Goal: Book appointment/travel/reservation

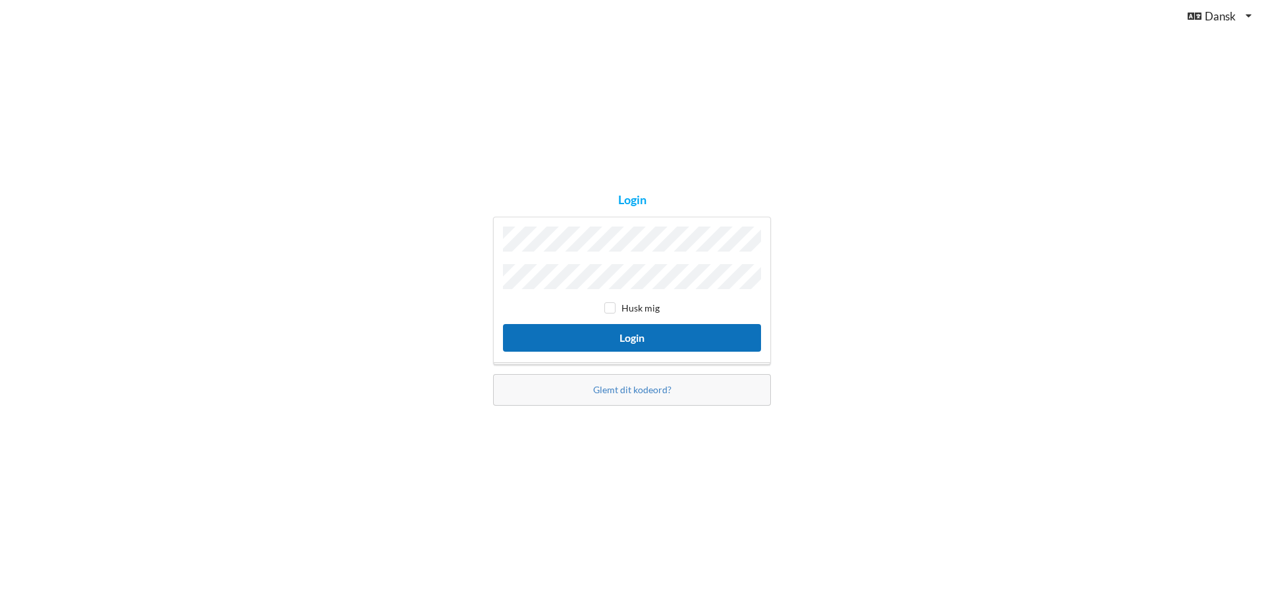
click at [640, 336] on button "Login" at bounding box center [632, 337] width 258 height 27
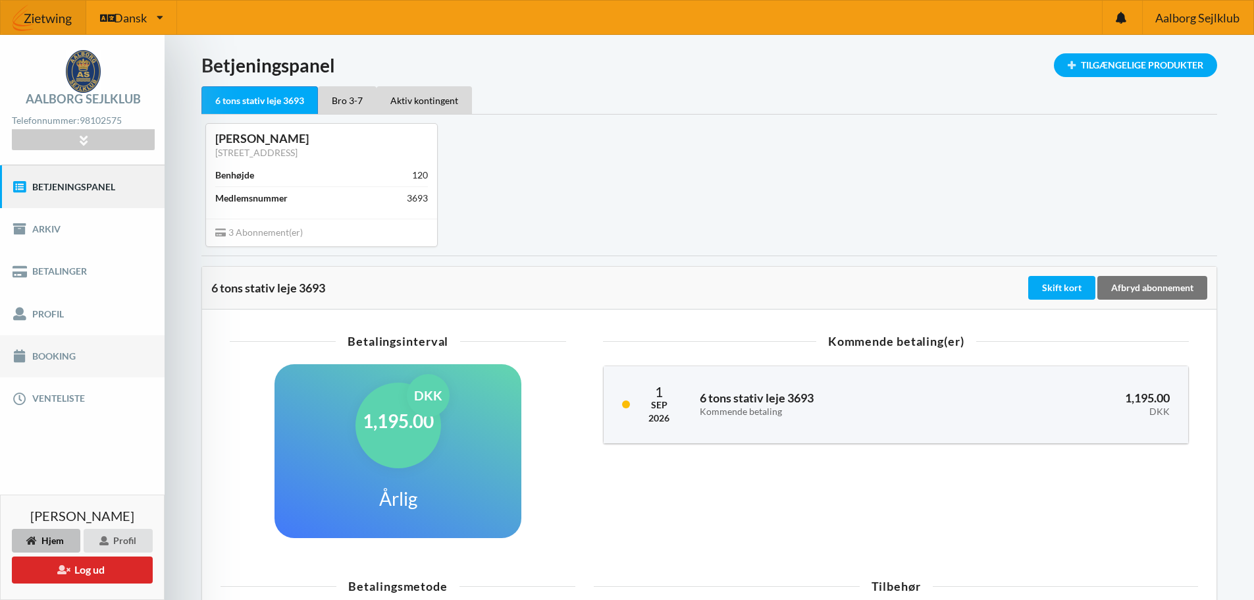
click at [46, 349] on link "Booking" at bounding box center [82, 356] width 165 height 42
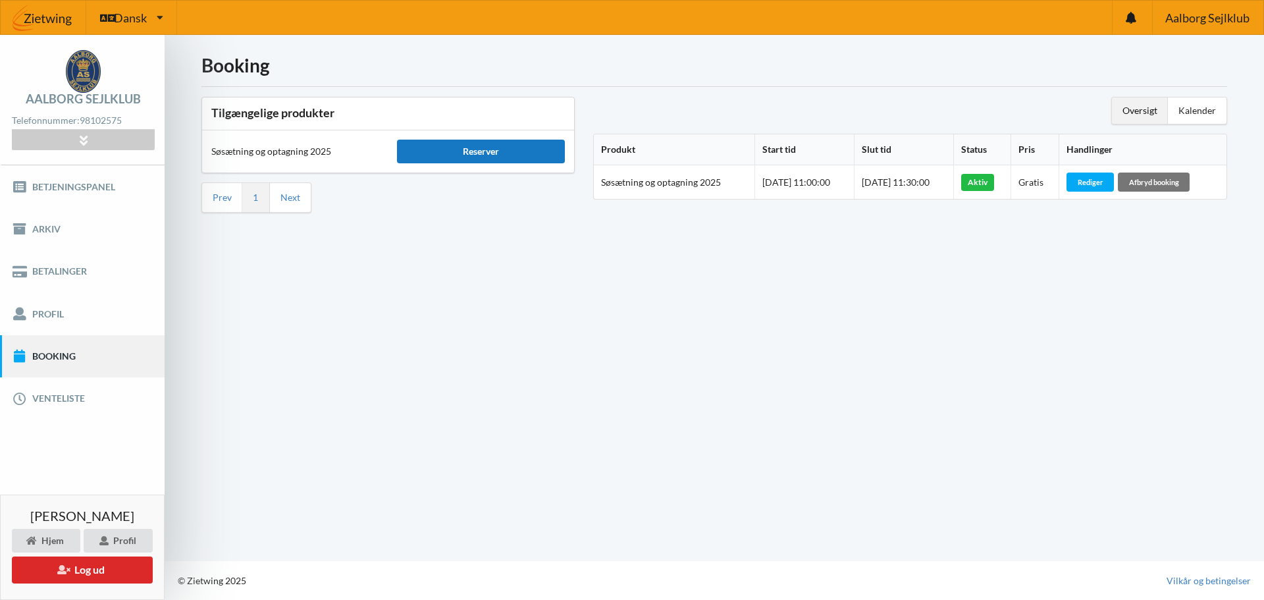
click at [460, 151] on div "Reserver" at bounding box center [480, 152] width 167 height 24
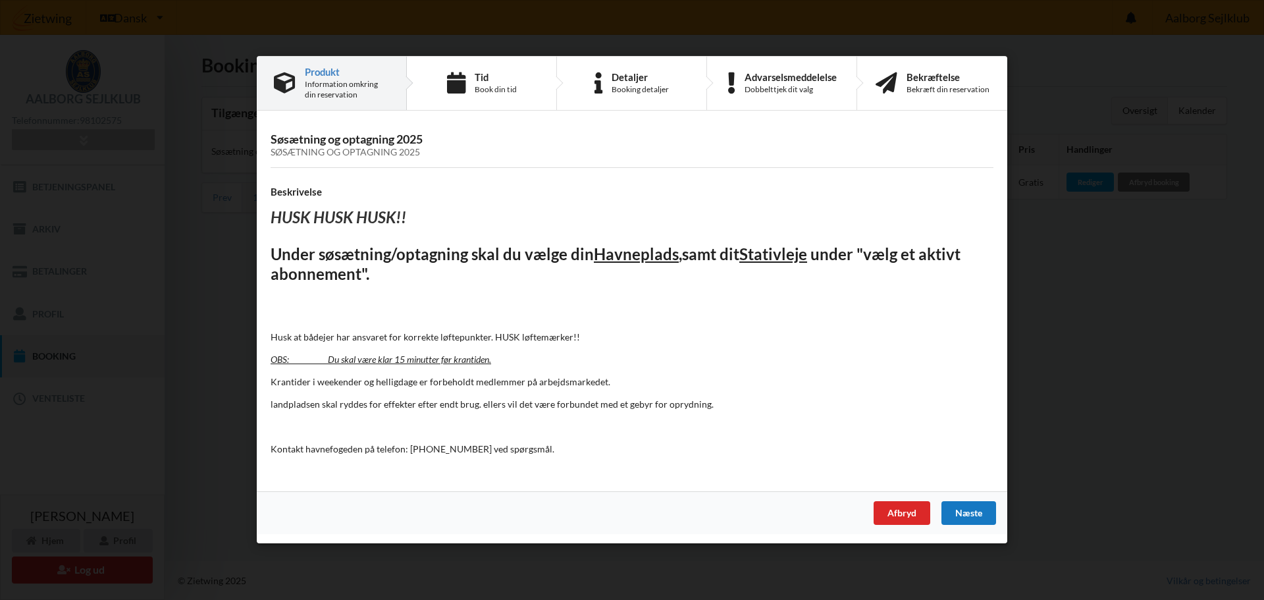
click at [961, 514] on div "Næste" at bounding box center [969, 514] width 55 height 24
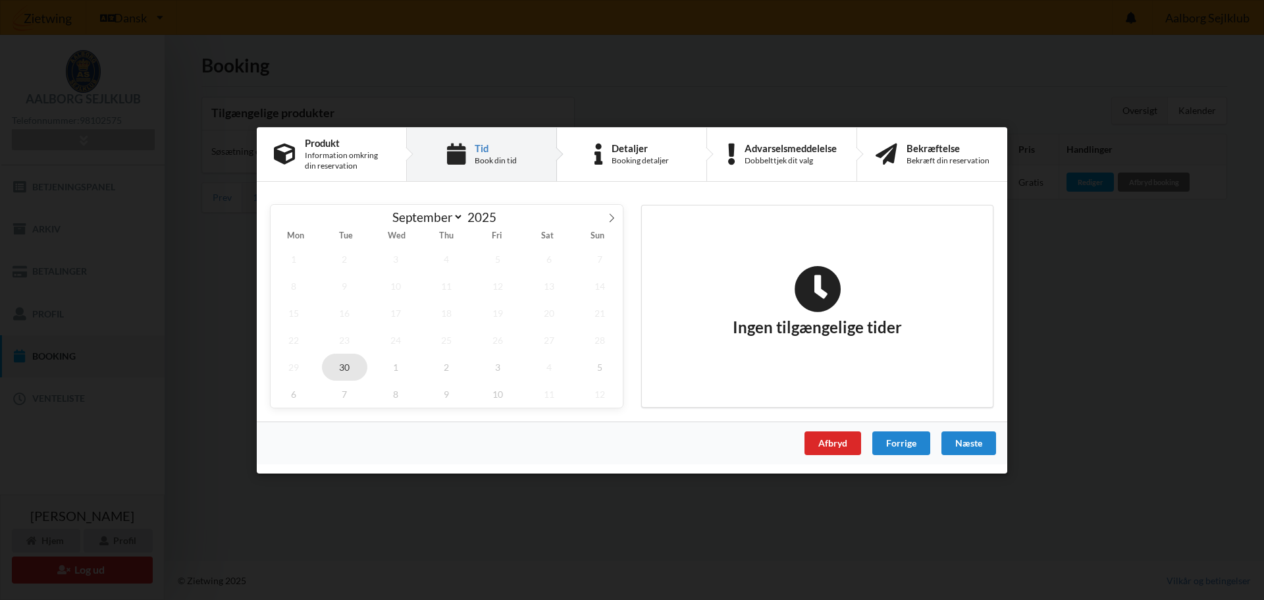
click at [348, 367] on span "30" at bounding box center [345, 366] width 46 height 27
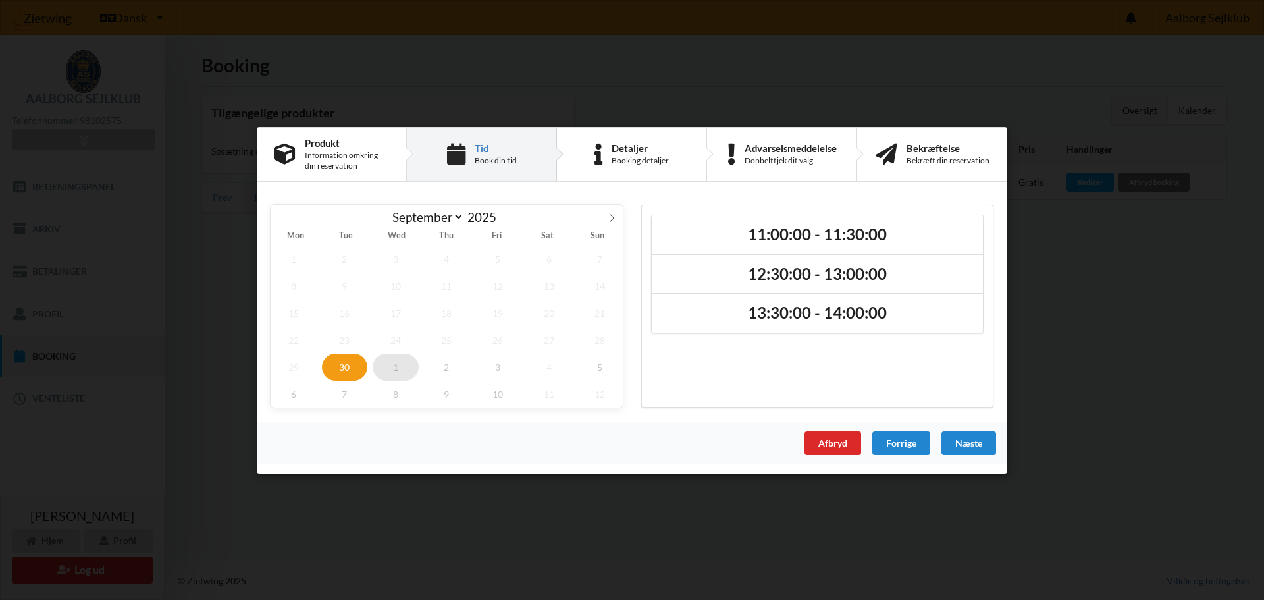
click at [402, 365] on span "1" at bounding box center [396, 366] width 46 height 27
select select "9"
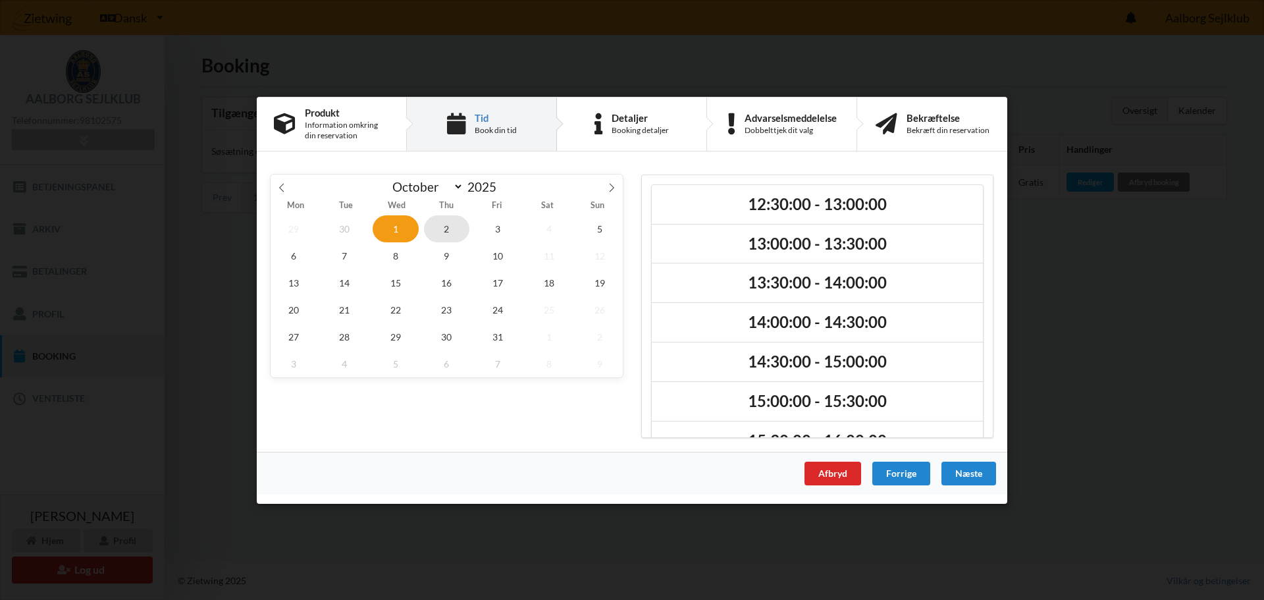
click at [447, 236] on span "2" at bounding box center [447, 228] width 46 height 27
click at [500, 234] on span "3" at bounding box center [498, 228] width 46 height 27
click at [552, 232] on span "4" at bounding box center [549, 228] width 46 height 27
click at [451, 231] on span "2" at bounding box center [447, 228] width 46 height 27
click at [396, 232] on span "1" at bounding box center [396, 228] width 46 height 27
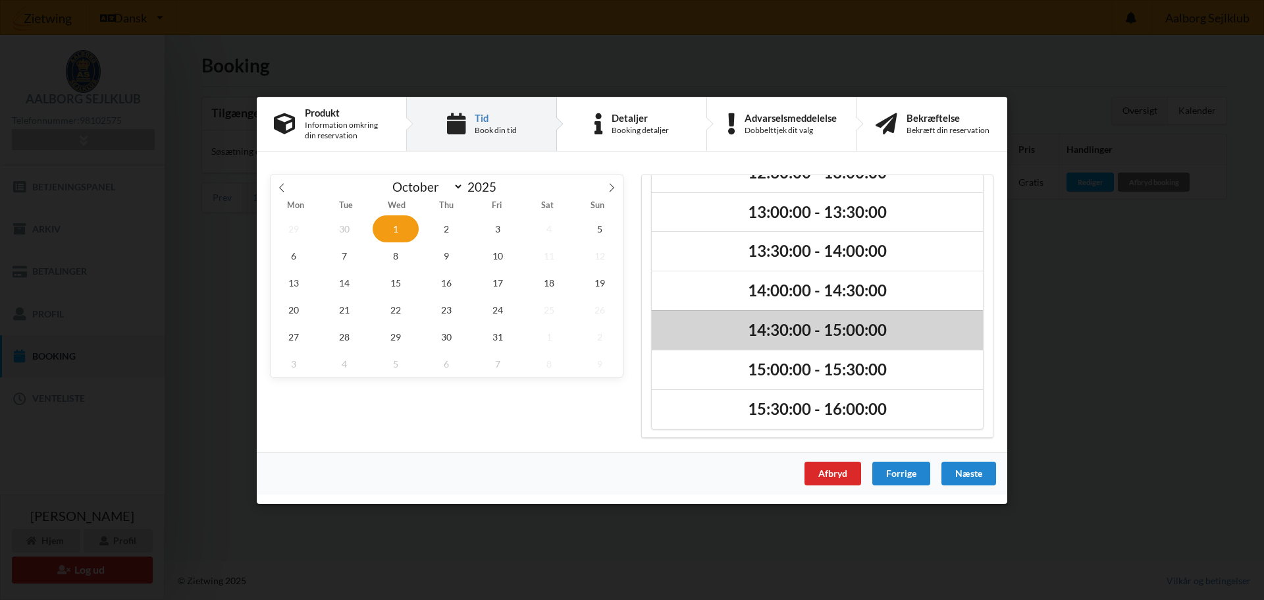
scroll to position [33, 0]
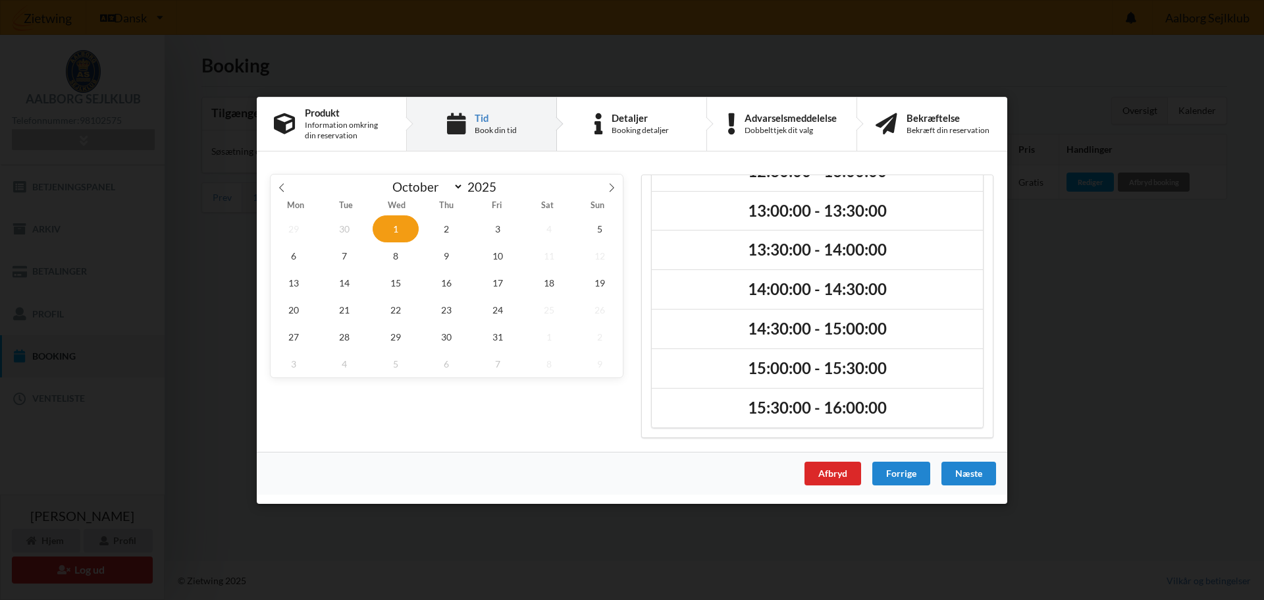
click at [534, 404] on div "[DATE] September October November [DATE] Mon Tue Wed Thu Fri Sat Sun 29 30 1 2 …" at bounding box center [446, 306] width 371 height 282
click at [500, 405] on div "[DATE] September October November [DATE] Mon Tue Wed Thu Fri Sat Sun 29 30 1 2 …" at bounding box center [446, 306] width 371 height 282
click at [824, 476] on div "Afbryd" at bounding box center [833, 473] width 57 height 24
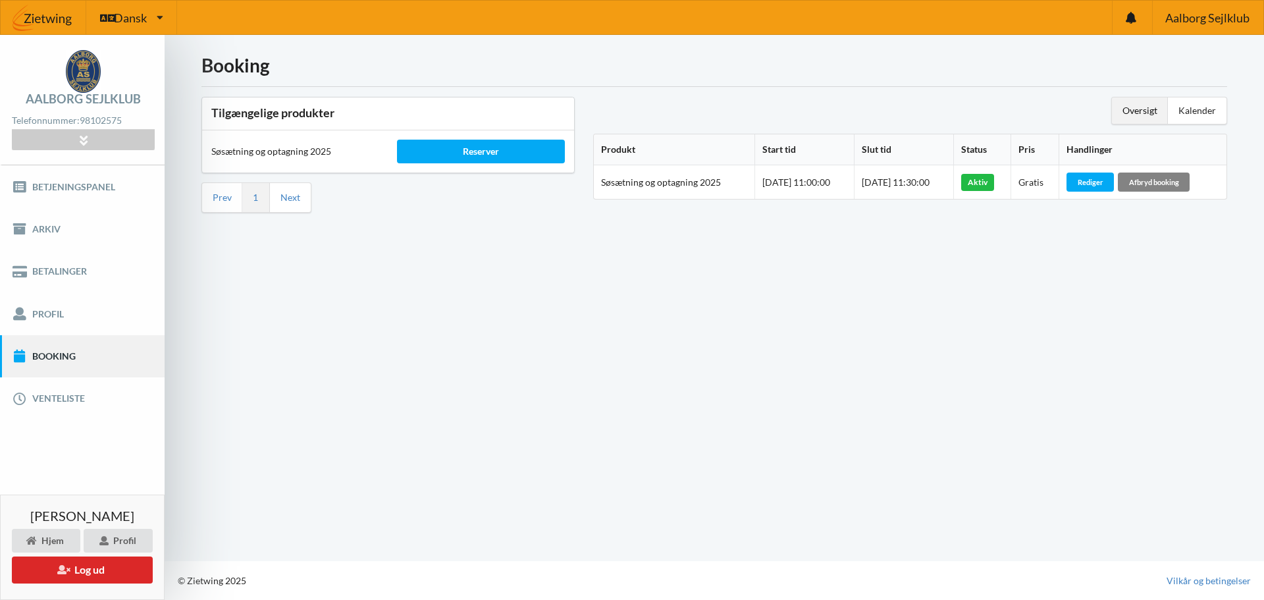
click at [1157, 179] on div "Afbryd booking" at bounding box center [1154, 182] width 72 height 18
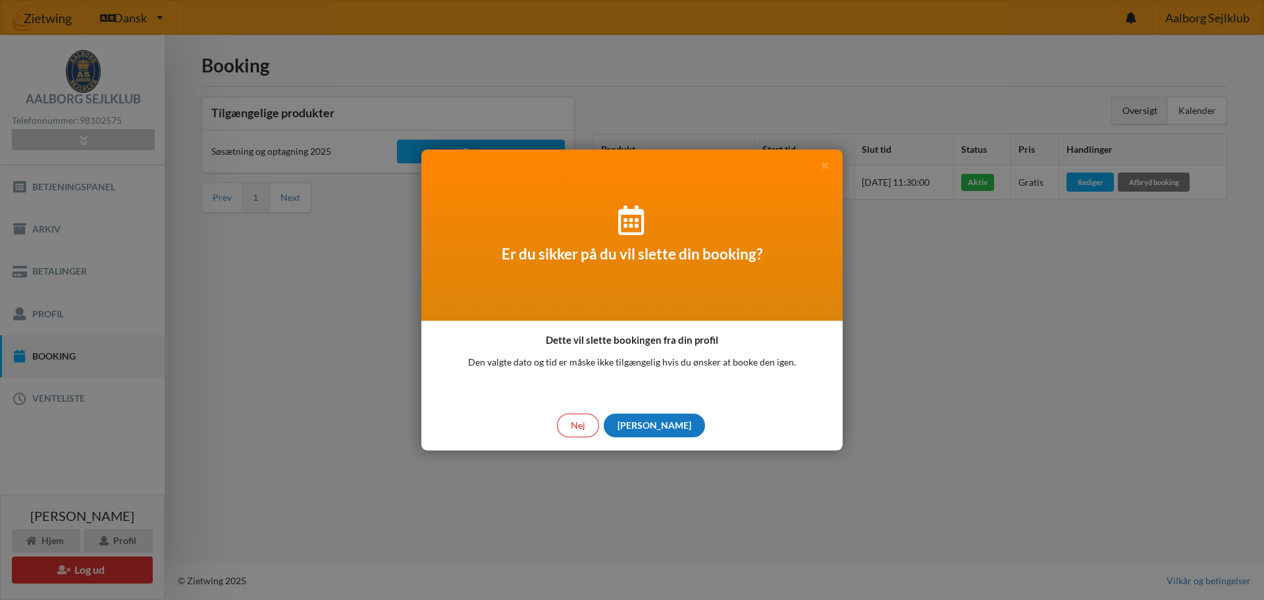
click at [654, 422] on div "[PERSON_NAME]" at bounding box center [654, 426] width 101 height 24
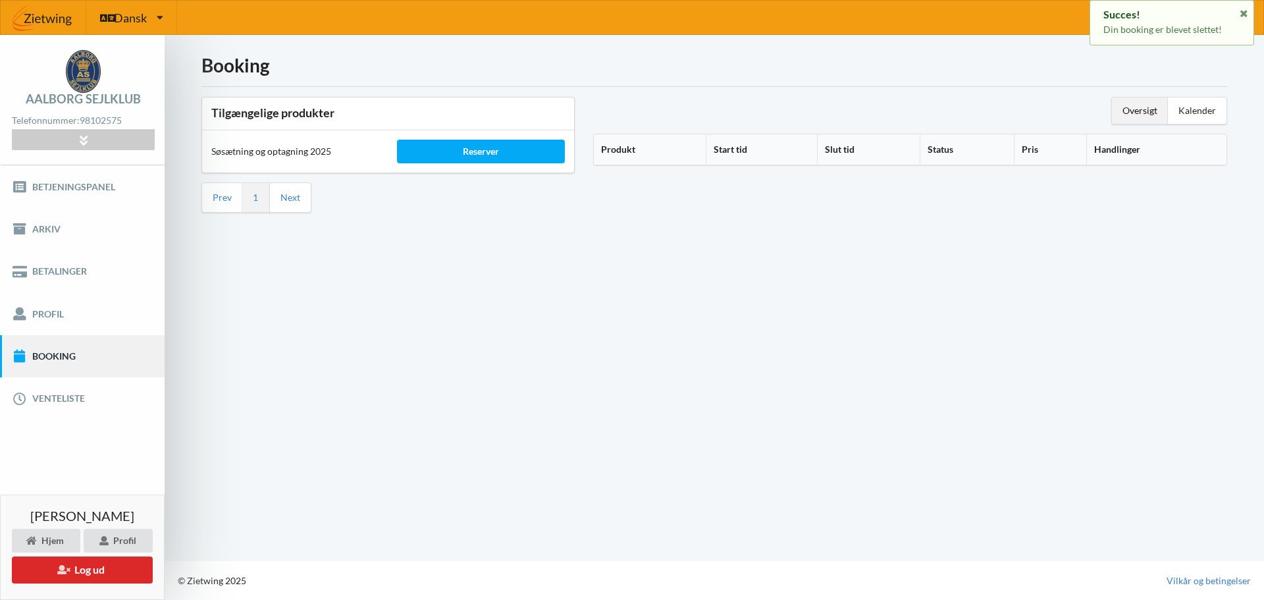
click at [742, 357] on div "Booking Tilgængelige produkter Søsætning og optagning 2025 Reserver Prev 1 Next…" at bounding box center [715, 298] width 1100 height 526
click at [451, 153] on div "Reserver" at bounding box center [480, 152] width 167 height 24
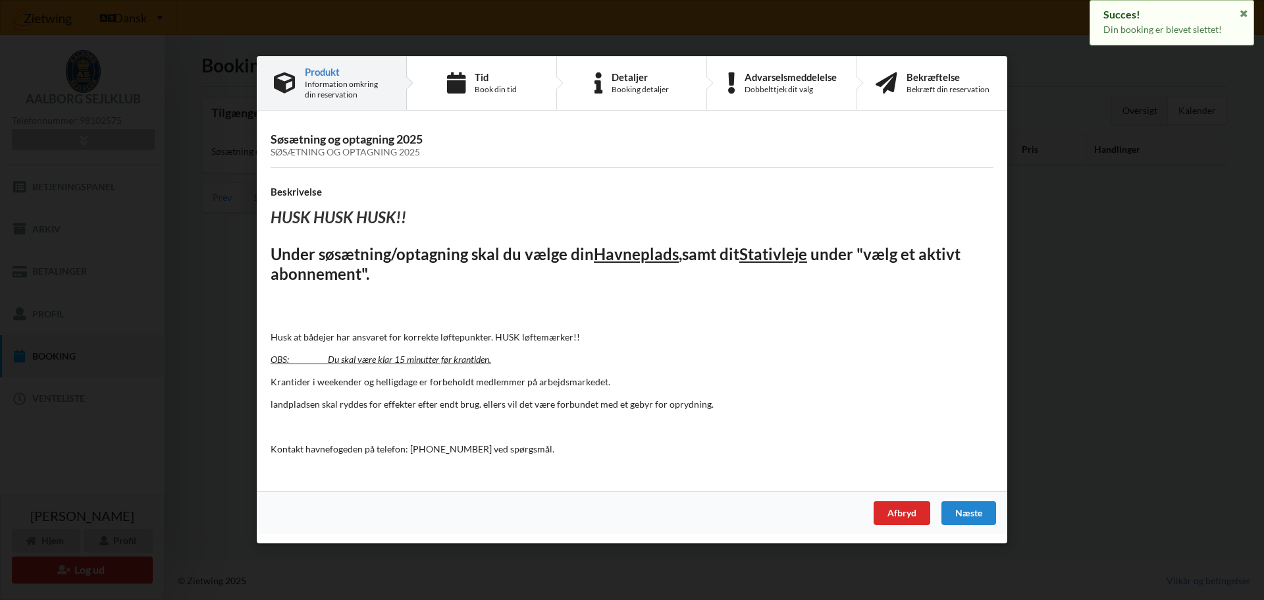
click at [952, 511] on div "Næste" at bounding box center [969, 514] width 55 height 24
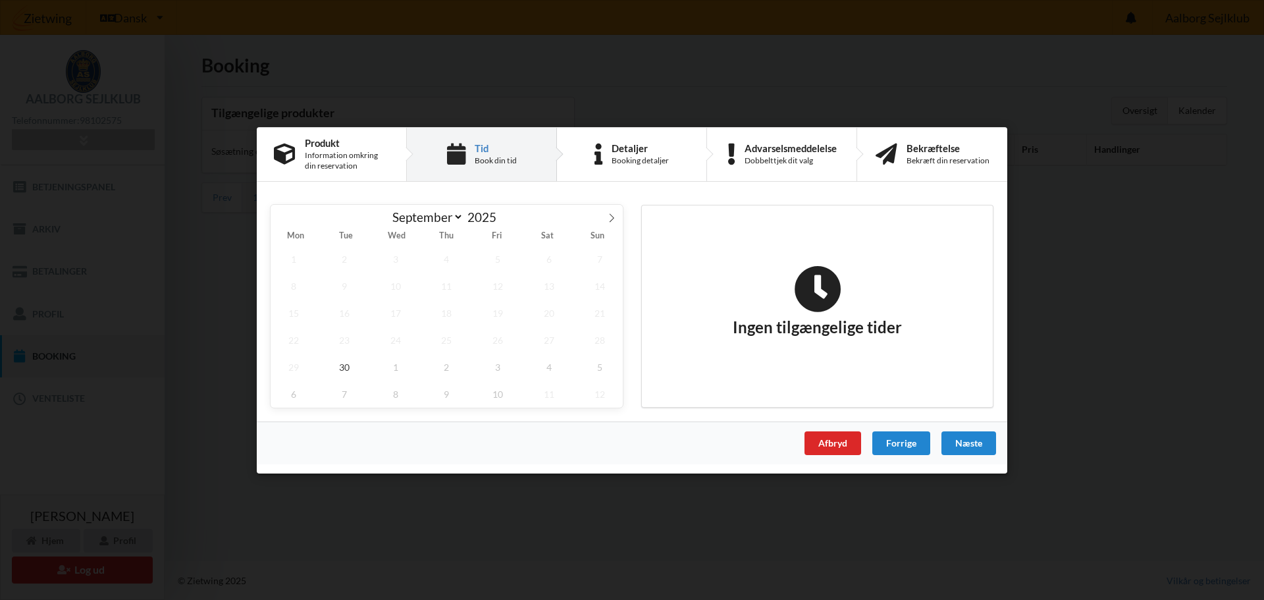
click at [394, 259] on span "3" at bounding box center [396, 258] width 46 height 27
click at [397, 363] on span "1" at bounding box center [396, 366] width 46 height 27
select select "9"
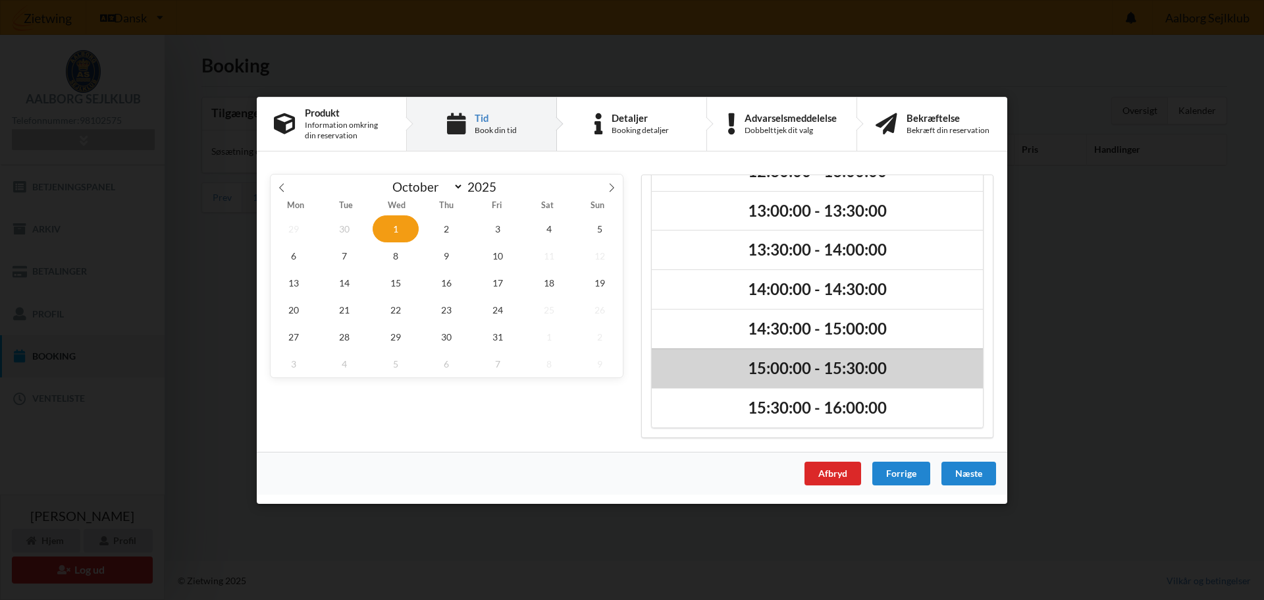
click at [799, 369] on h2 "15:00:00 - 15:30:00" at bounding box center [817, 368] width 313 height 20
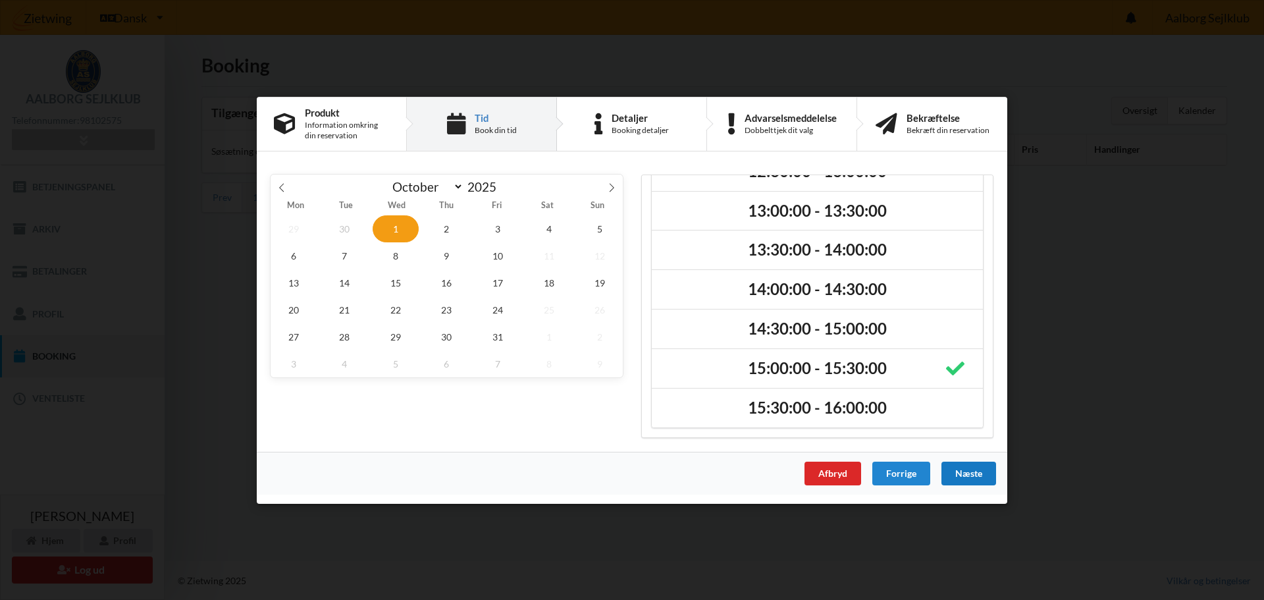
click at [977, 473] on div "Næste" at bounding box center [969, 473] width 55 height 24
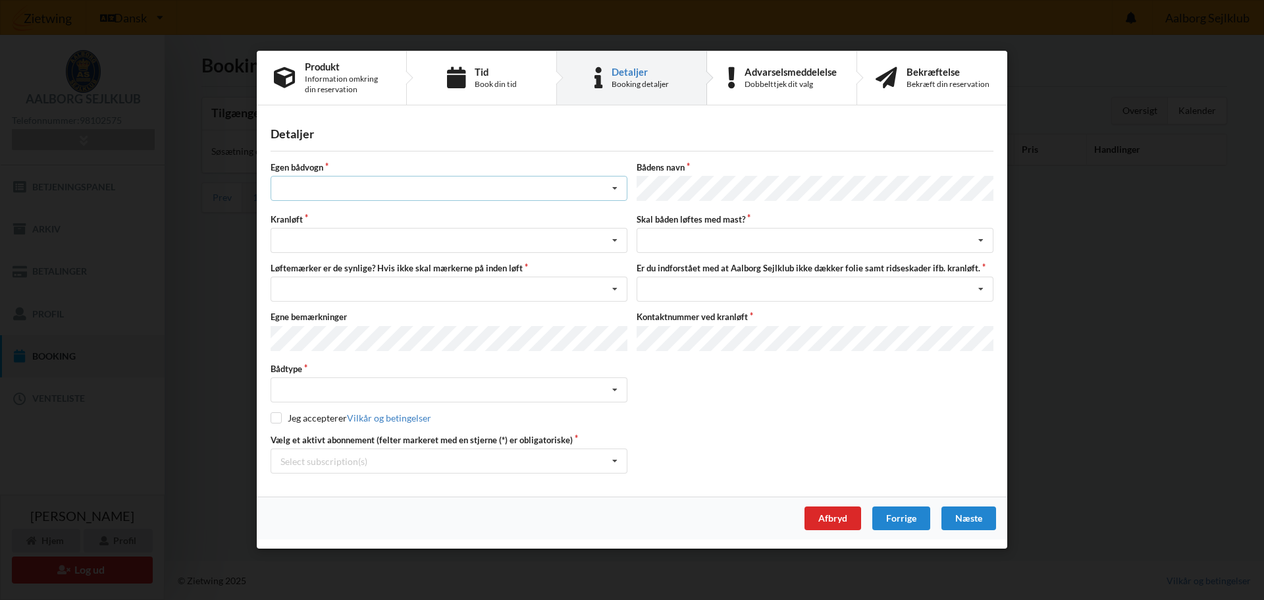
click at [605, 193] on icon at bounding box center [615, 189] width 20 height 24
click at [466, 260] on div "nej" at bounding box center [449, 262] width 356 height 24
click at [611, 244] on icon at bounding box center [615, 241] width 20 height 24
click at [510, 286] on div "Optagning" at bounding box center [449, 289] width 356 height 24
click at [610, 287] on icon at bounding box center [615, 290] width 20 height 24
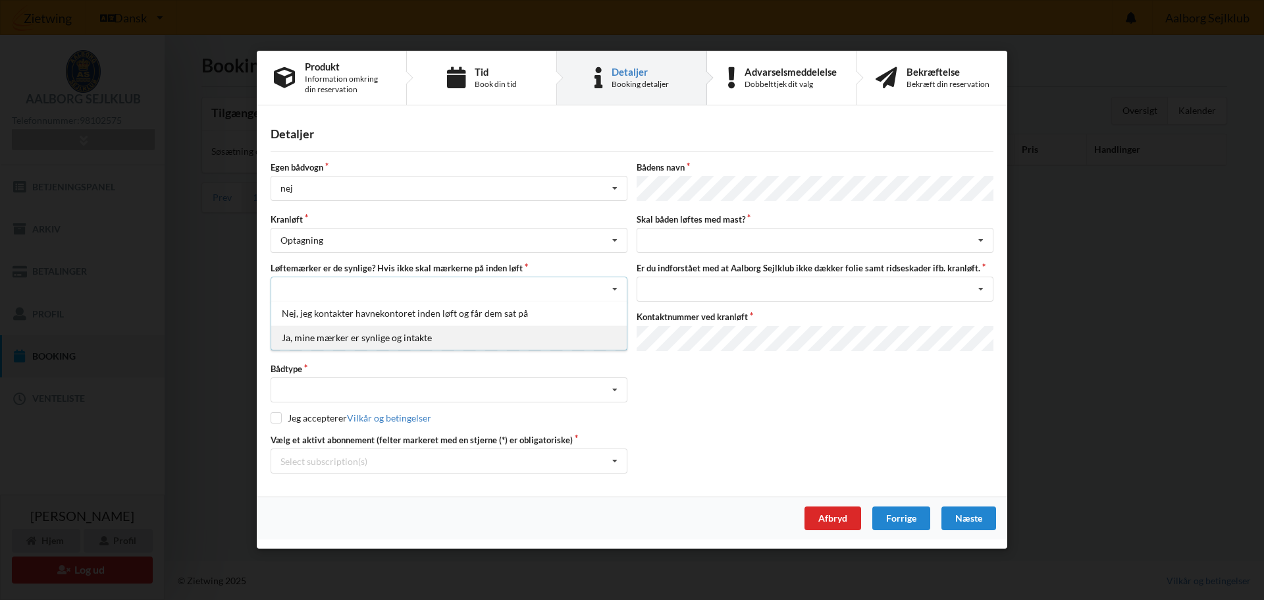
click at [504, 337] on div "Ja, mine mærker er synlige og intakte" at bounding box center [449, 338] width 356 height 24
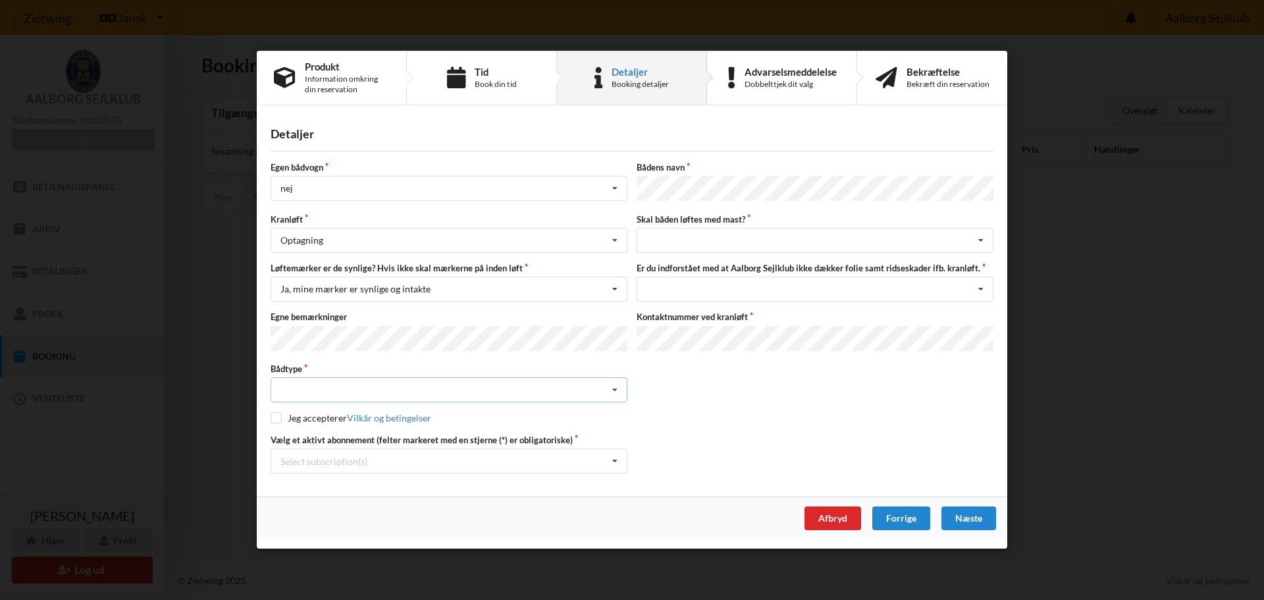
click at [609, 385] on icon at bounding box center [615, 391] width 20 height 24
click at [440, 446] on div "Sejlbåd" at bounding box center [449, 439] width 356 height 24
click at [274, 413] on input "checkbox" at bounding box center [276, 418] width 11 height 11
checkbox input "true"
click at [593, 461] on div "Select subscription(s) * 6 tons stativ leje 3693 * Bro 3-7 Aktiv kontingent" at bounding box center [449, 461] width 357 height 25
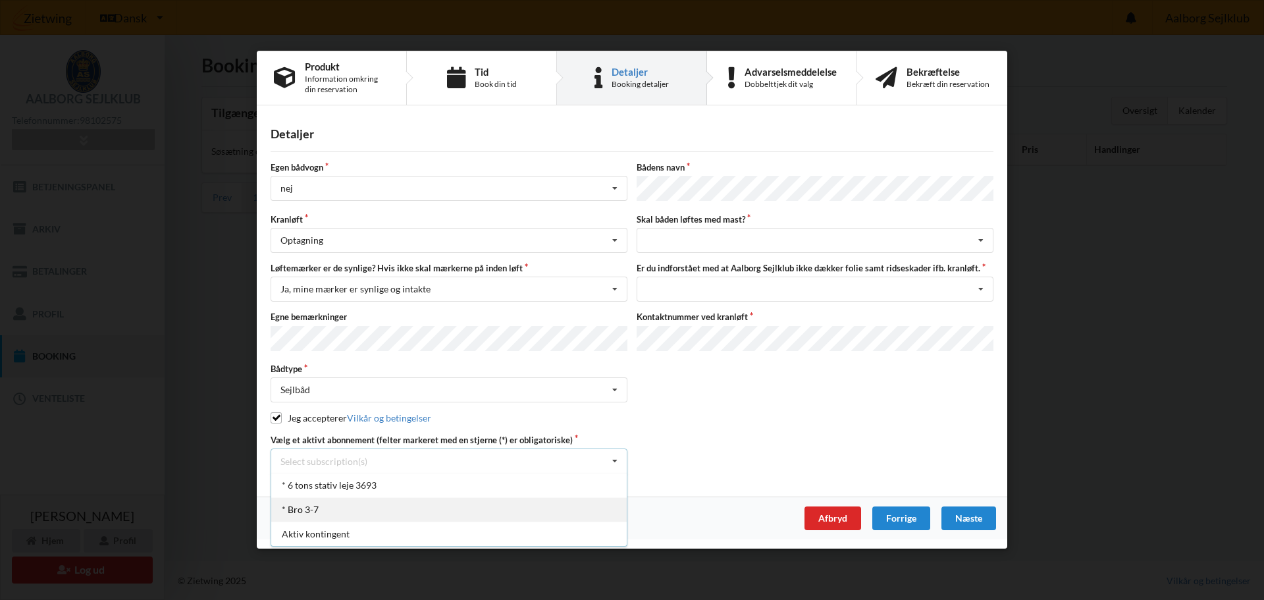
click at [372, 502] on div "* Bro 3-7" at bounding box center [449, 510] width 356 height 24
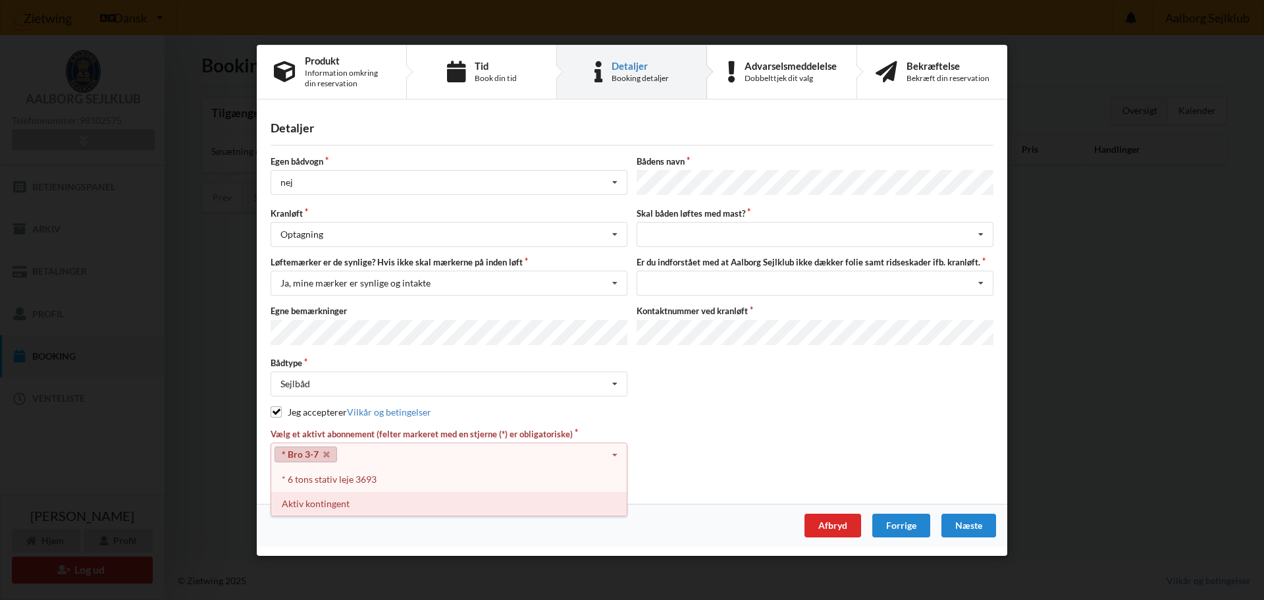
click at [383, 501] on div "Aktiv kontingent" at bounding box center [449, 503] width 356 height 24
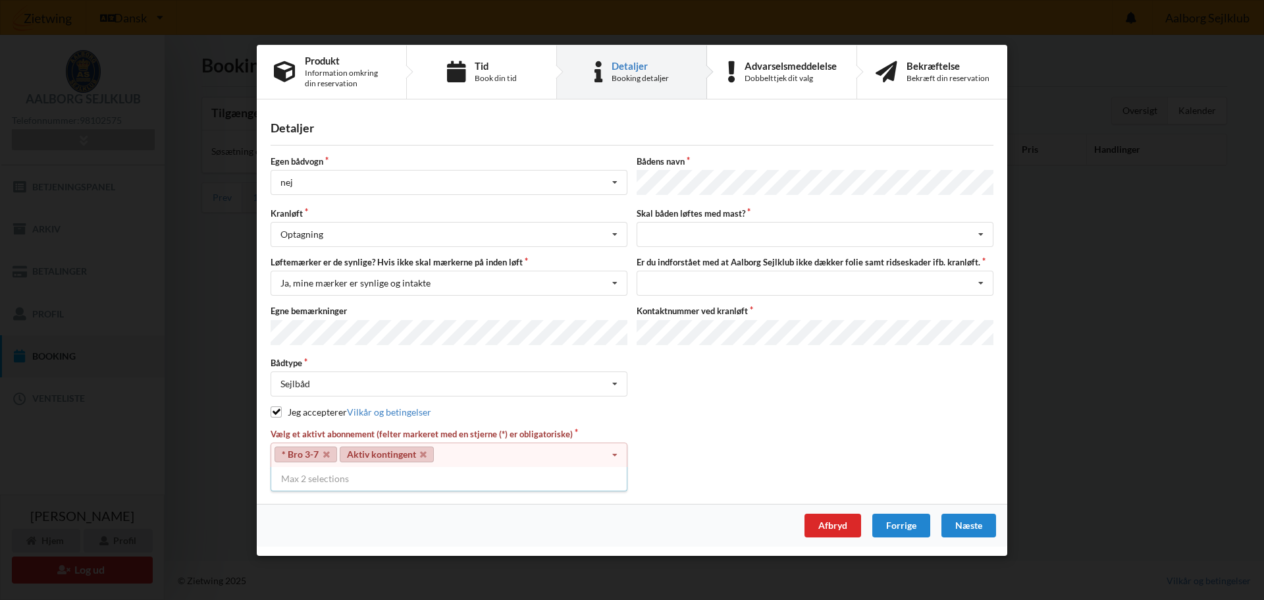
click at [622, 406] on div "Jeg accepterer Vilkår og betingelser" at bounding box center [632, 412] width 723 height 13
click at [779, 414] on div "Jeg accepterer Vilkår og betingelser" at bounding box center [632, 412] width 723 height 13
click at [718, 428] on div "Vælg et aktivt abonnement (felter markeret med en stjerne (*) er obligatoriske)…" at bounding box center [632, 454] width 732 height 53
click at [326, 450] on icon at bounding box center [326, 454] width 7 height 9
click at [360, 450] on icon at bounding box center [359, 454] width 7 height 9
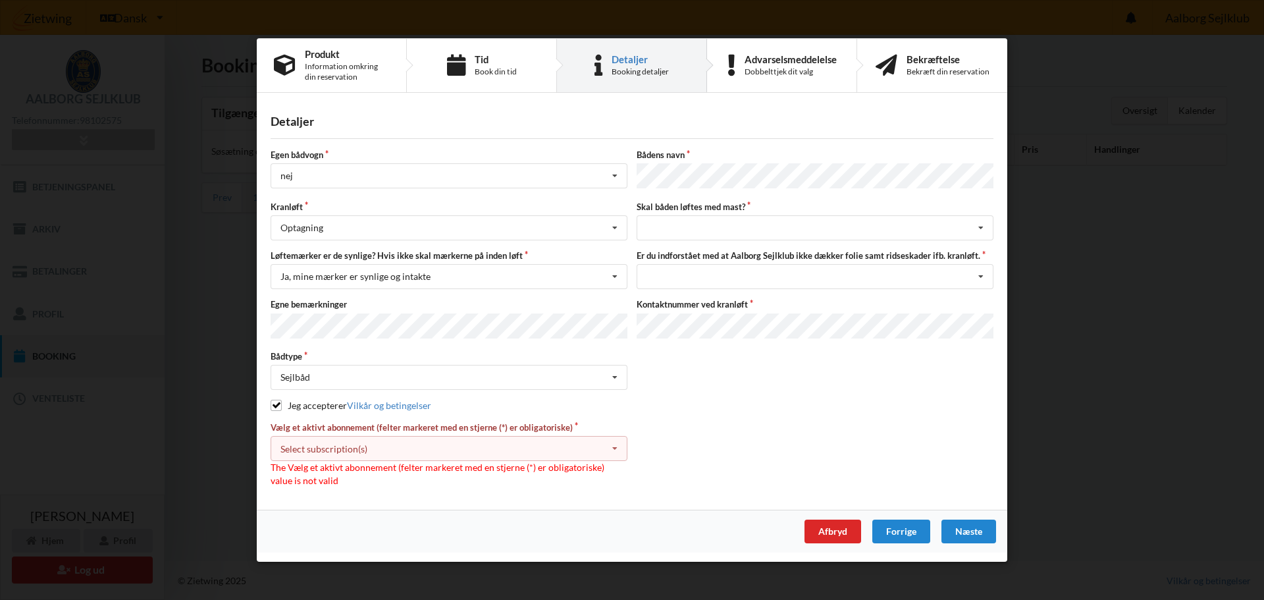
click at [618, 444] on icon at bounding box center [615, 449] width 20 height 24
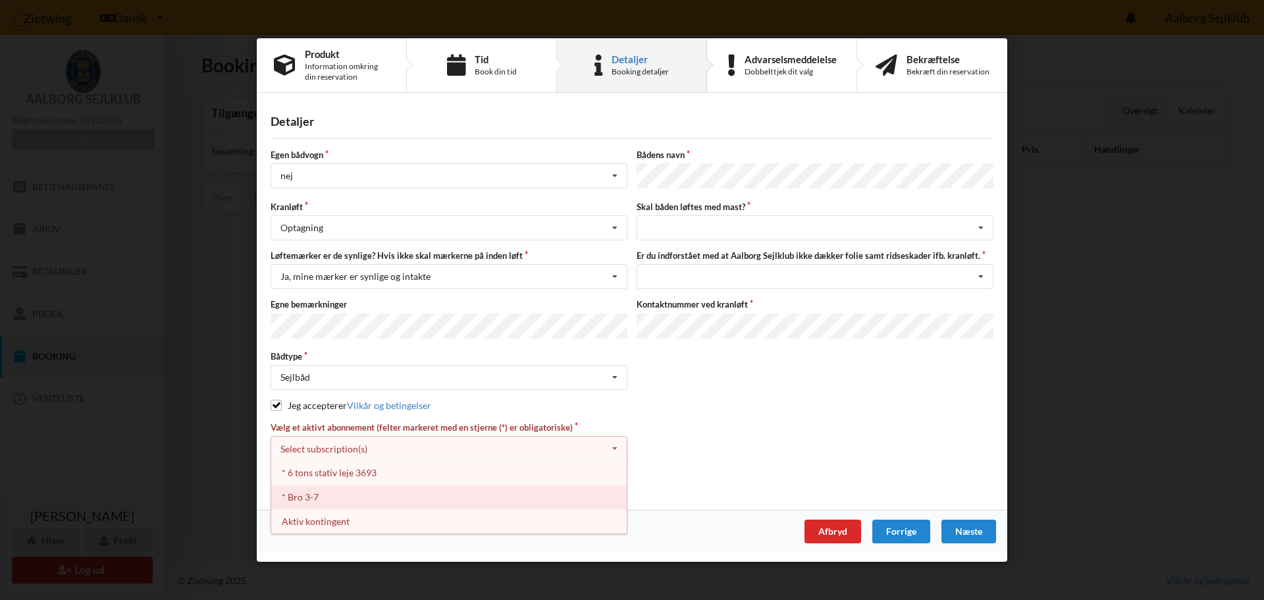
click at [342, 493] on div "* Bro 3-7" at bounding box center [449, 497] width 356 height 24
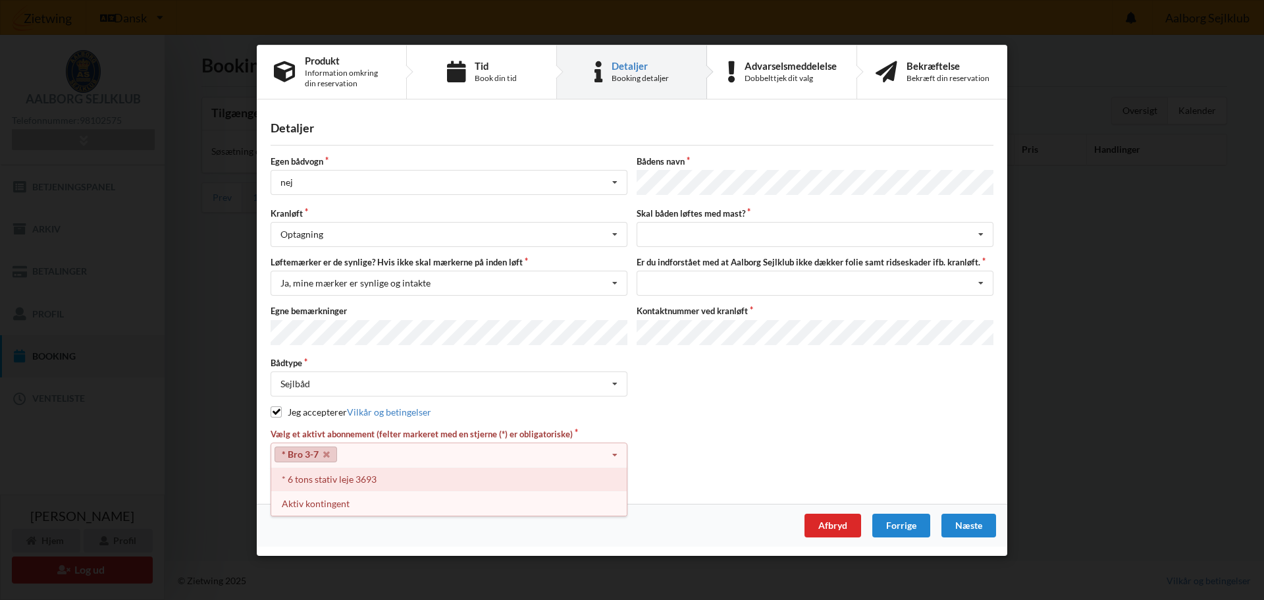
click at [425, 480] on div "* 6 tons stativ leje 3693" at bounding box center [449, 479] width 356 height 24
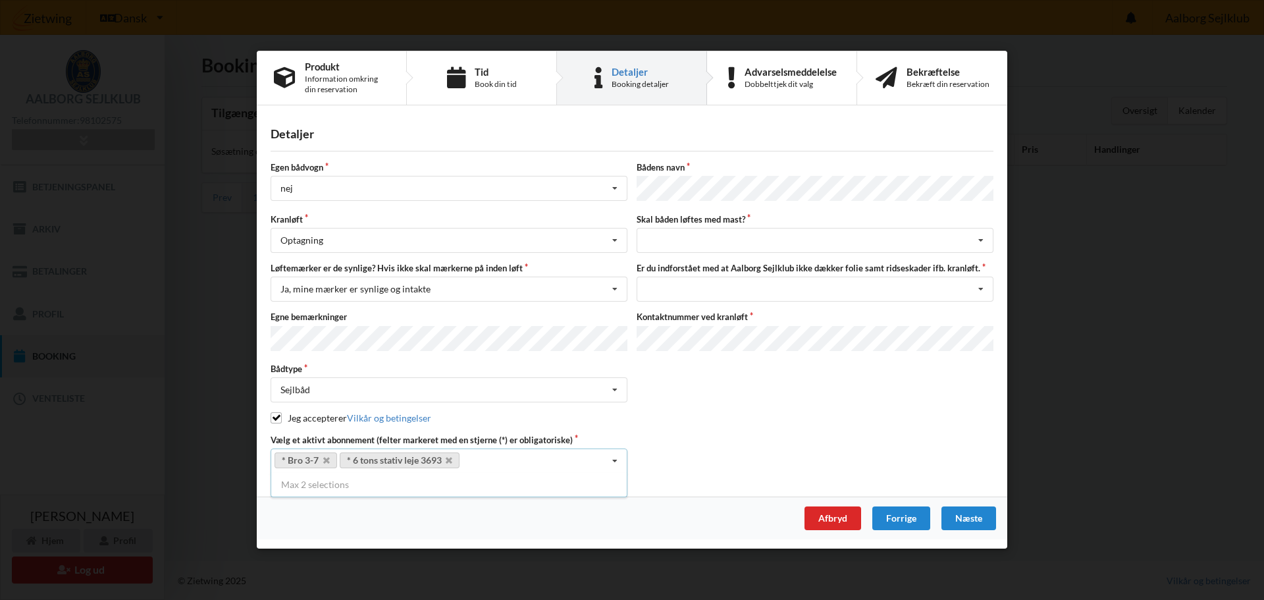
click at [693, 441] on div "Vælg et aktivt abonnement (felter markeret med en stjerne (*) er obligatoriske)…" at bounding box center [632, 454] width 732 height 40
click at [755, 242] on div "intet valg ja nej" at bounding box center [815, 240] width 357 height 25
click at [690, 296] on div "ja" at bounding box center [815, 289] width 356 height 24
click at [928, 284] on div "Jeg har tæpper med og tager selv ansvaret for eventuelle folie samt ridseskader…" at bounding box center [815, 289] width 357 height 25
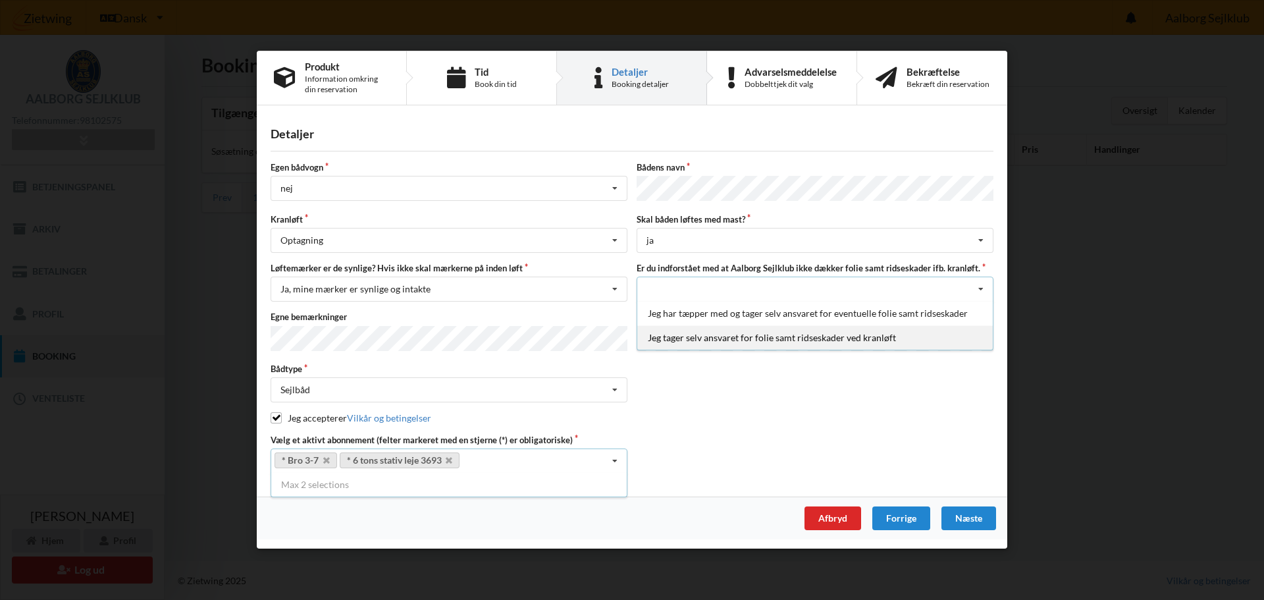
click at [879, 335] on div "Jeg tager selv ansvaret for folie samt ridseskader ved kranløft" at bounding box center [815, 338] width 356 height 24
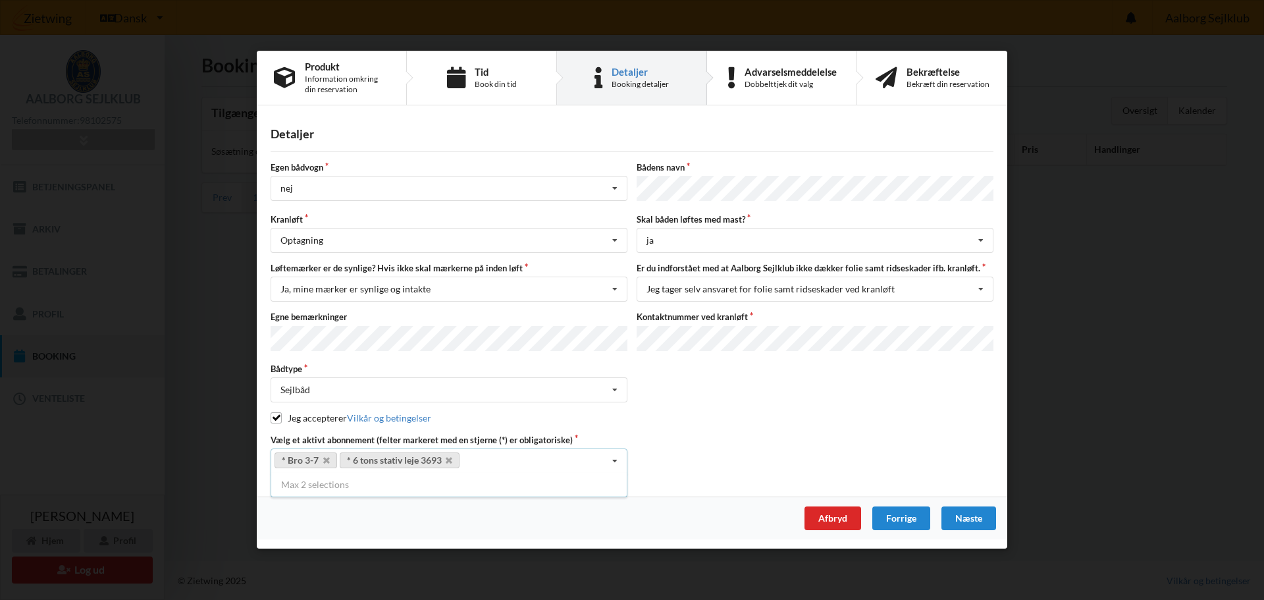
click at [838, 325] on div "Kontaktnummer ved kranløft" at bounding box center [815, 332] width 366 height 43
click at [888, 414] on div "Jeg accepterer Vilkår og betingelser" at bounding box center [632, 418] width 723 height 13
click at [965, 510] on div "Næste" at bounding box center [969, 519] width 55 height 24
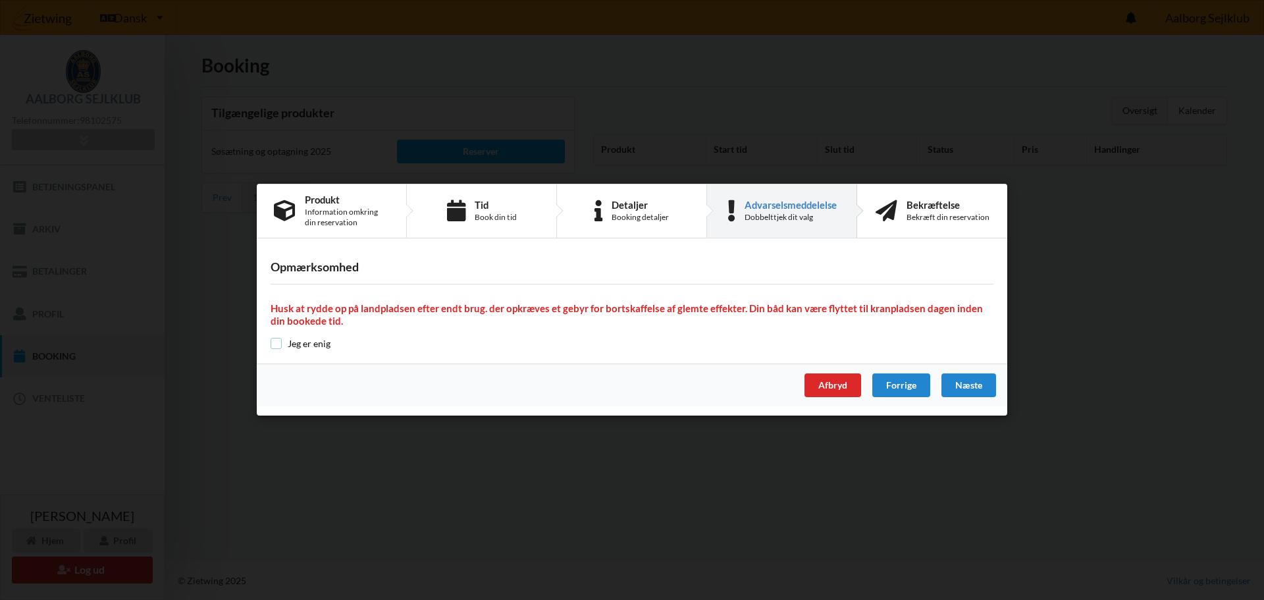
click at [276, 344] on input "checkbox" at bounding box center [276, 343] width 11 height 11
checkbox input "true"
click at [972, 379] on div "Næste" at bounding box center [969, 386] width 55 height 24
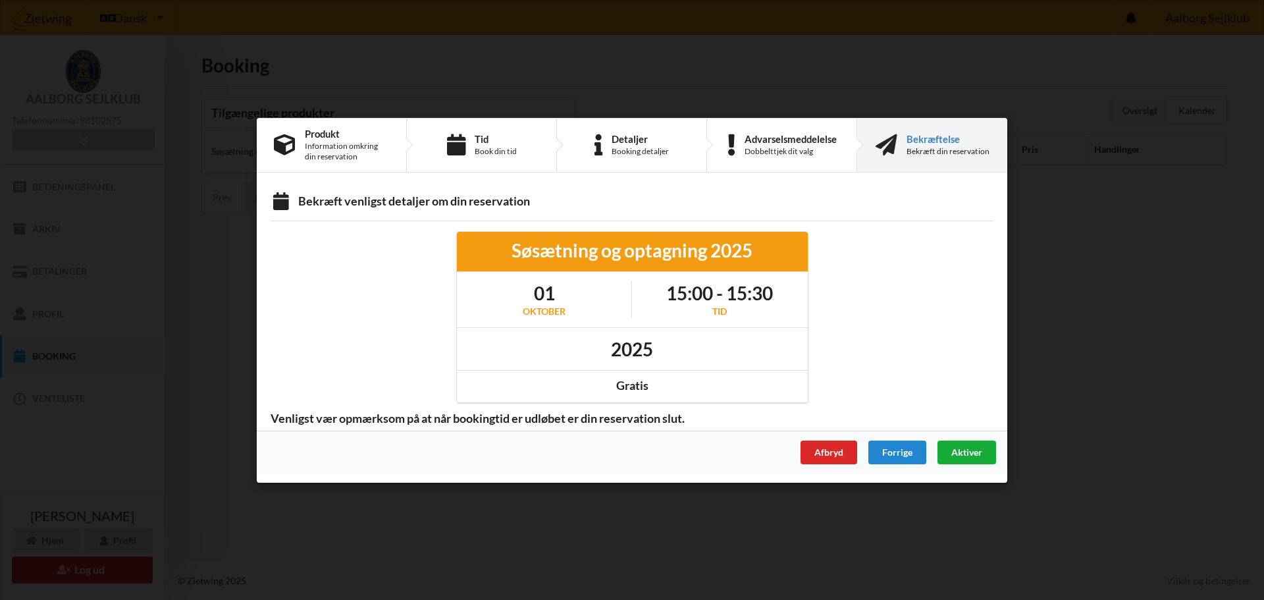
click at [973, 452] on span "Aktiver" at bounding box center [967, 451] width 31 height 11
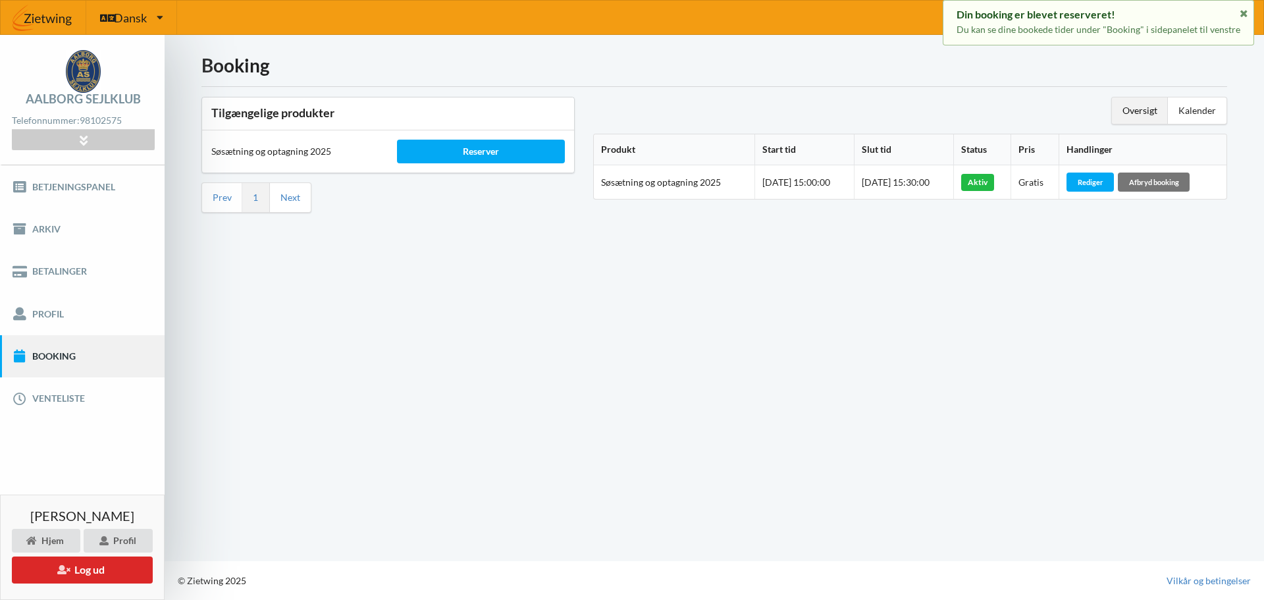
click at [904, 383] on div "Booking Tilgængelige produkter Søsætning og optagning 2025 Reserver Prev 1 Next…" at bounding box center [715, 298] width 1100 height 526
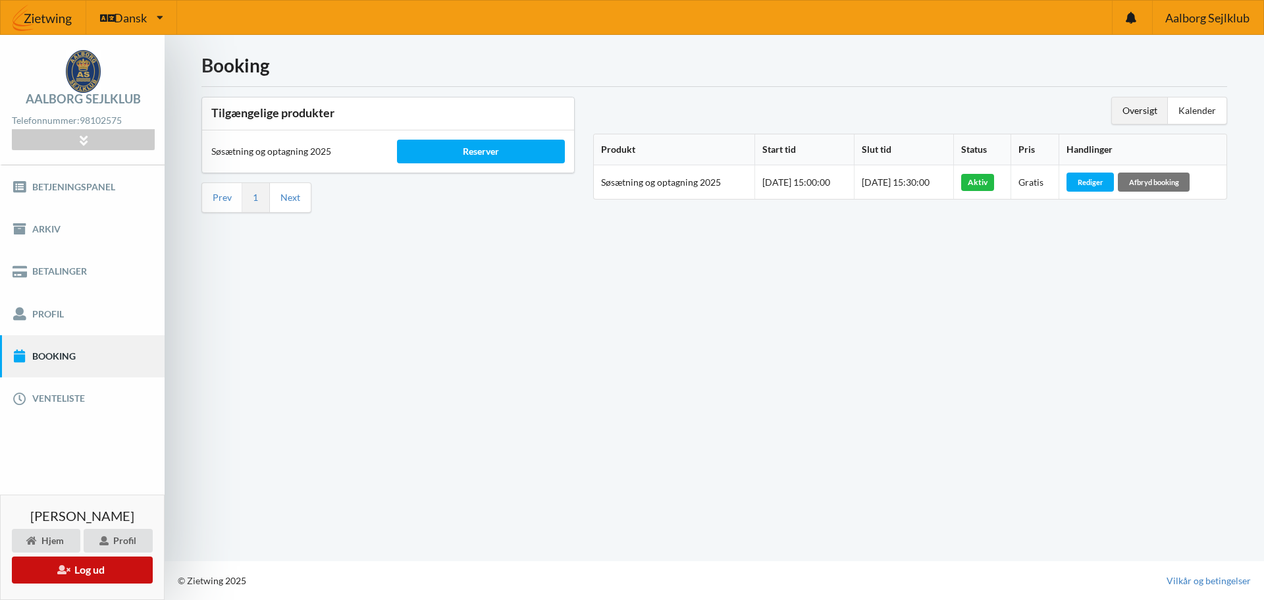
click at [97, 577] on button "Log ud" at bounding box center [82, 569] width 141 height 27
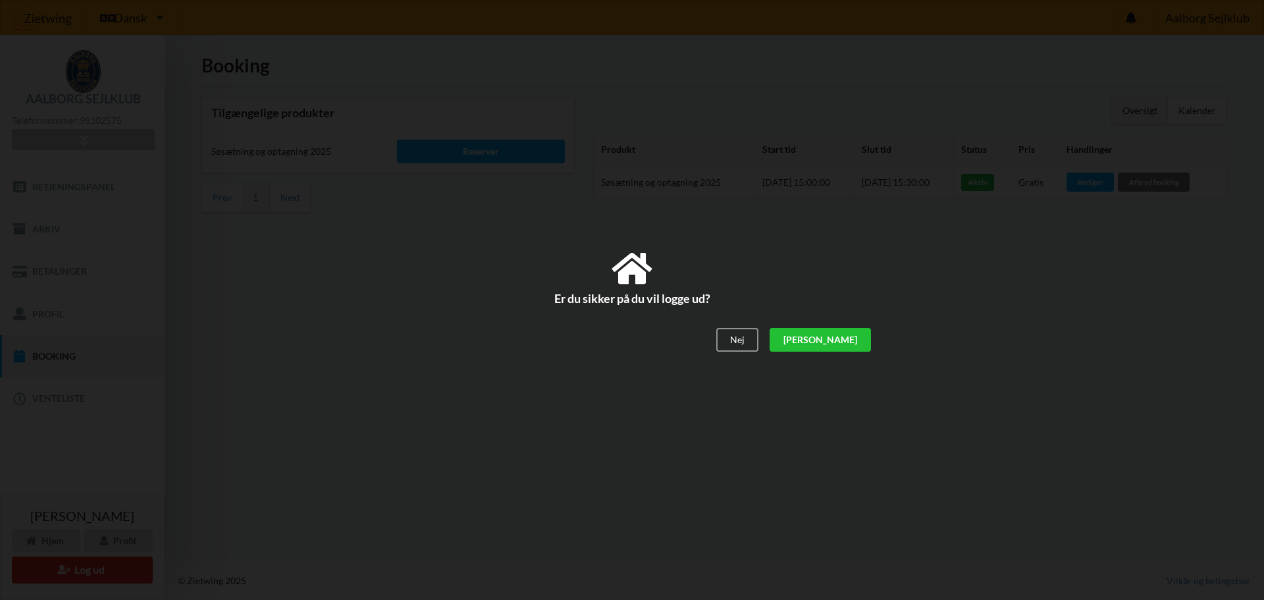
click at [854, 344] on div "[PERSON_NAME]" at bounding box center [820, 340] width 101 height 24
